Goal: Navigation & Orientation: Find specific page/section

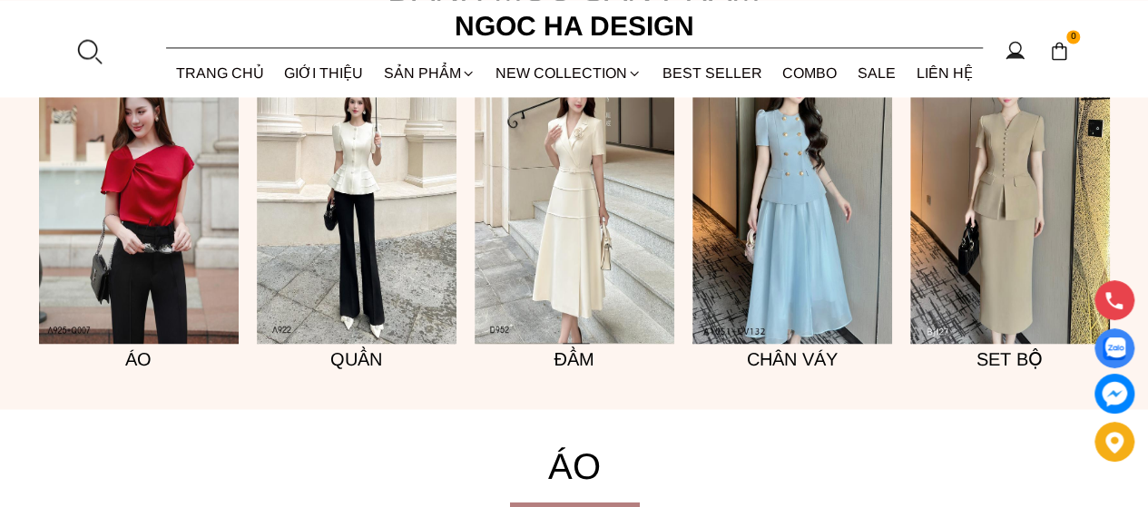
scroll to position [1422, 0]
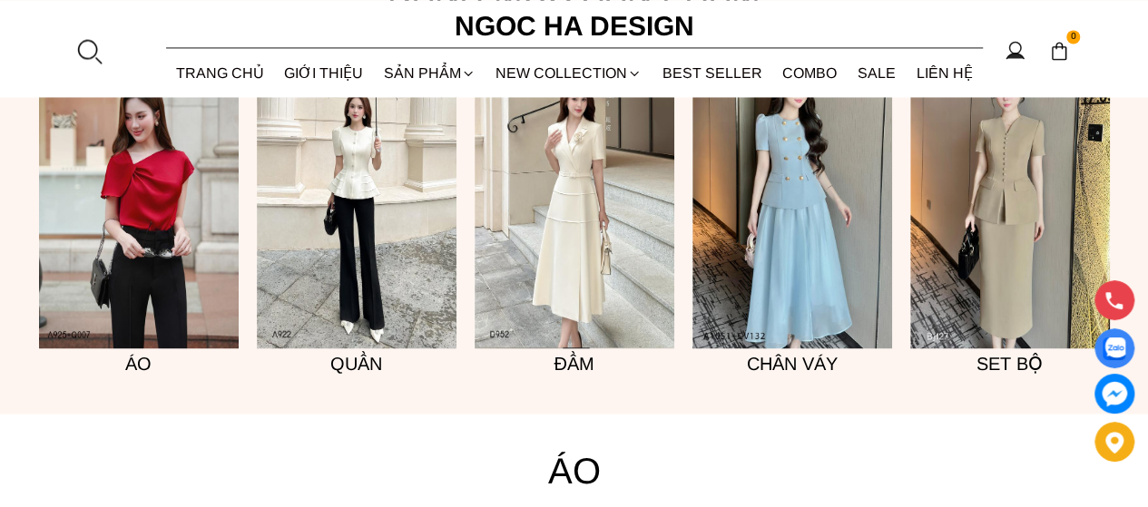
click at [559, 268] on img at bounding box center [575, 198] width 200 height 299
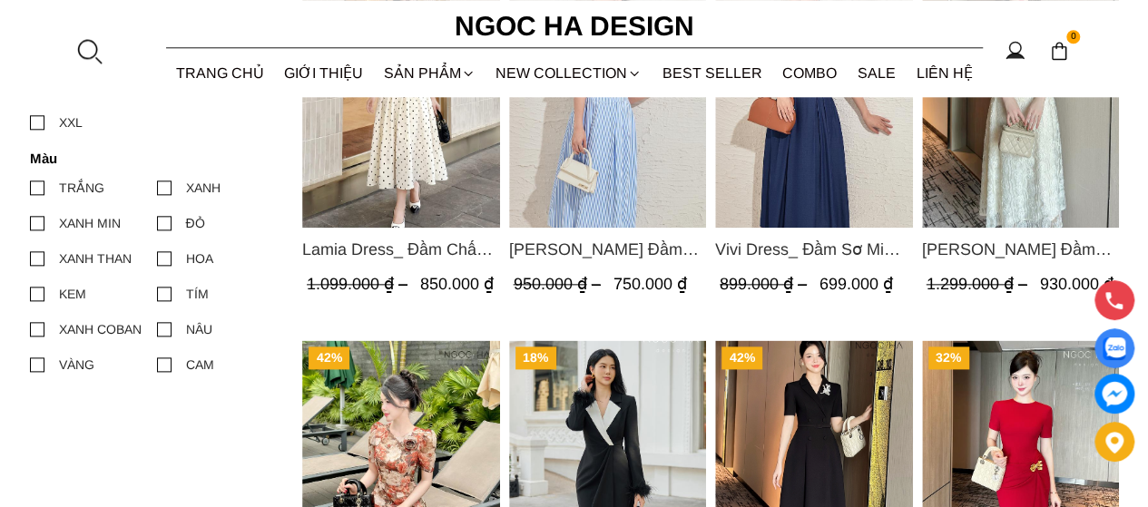
scroll to position [980, 0]
click at [570, 72] on link "NEW COLLECTION" at bounding box center [568, 73] width 167 height 48
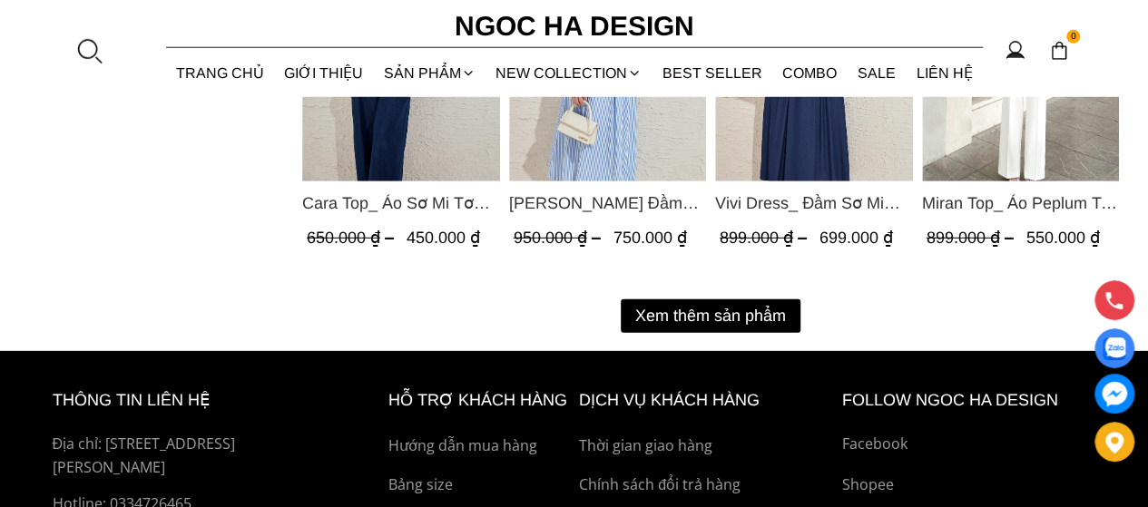
scroll to position [2522, 0]
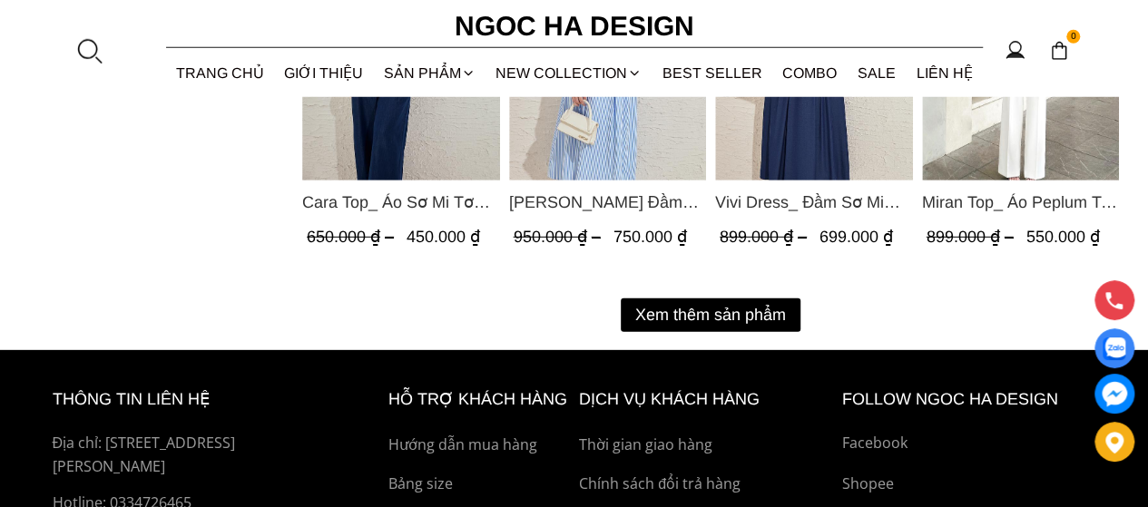
click at [764, 319] on button "Xem thêm sản phẩm" at bounding box center [711, 316] width 180 height 34
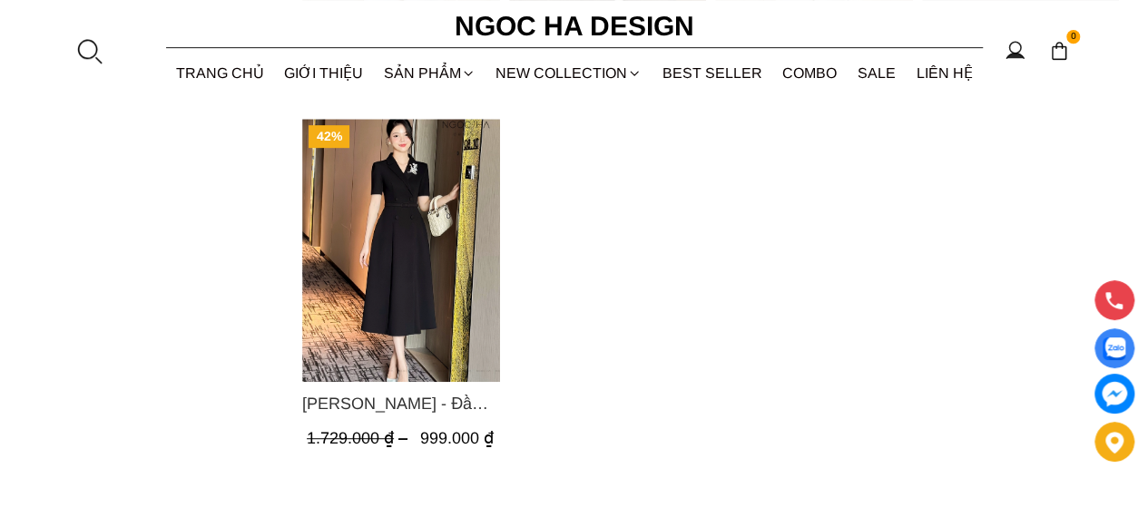
scroll to position [3841, 0]
